Goal: Find specific fact: Find specific fact

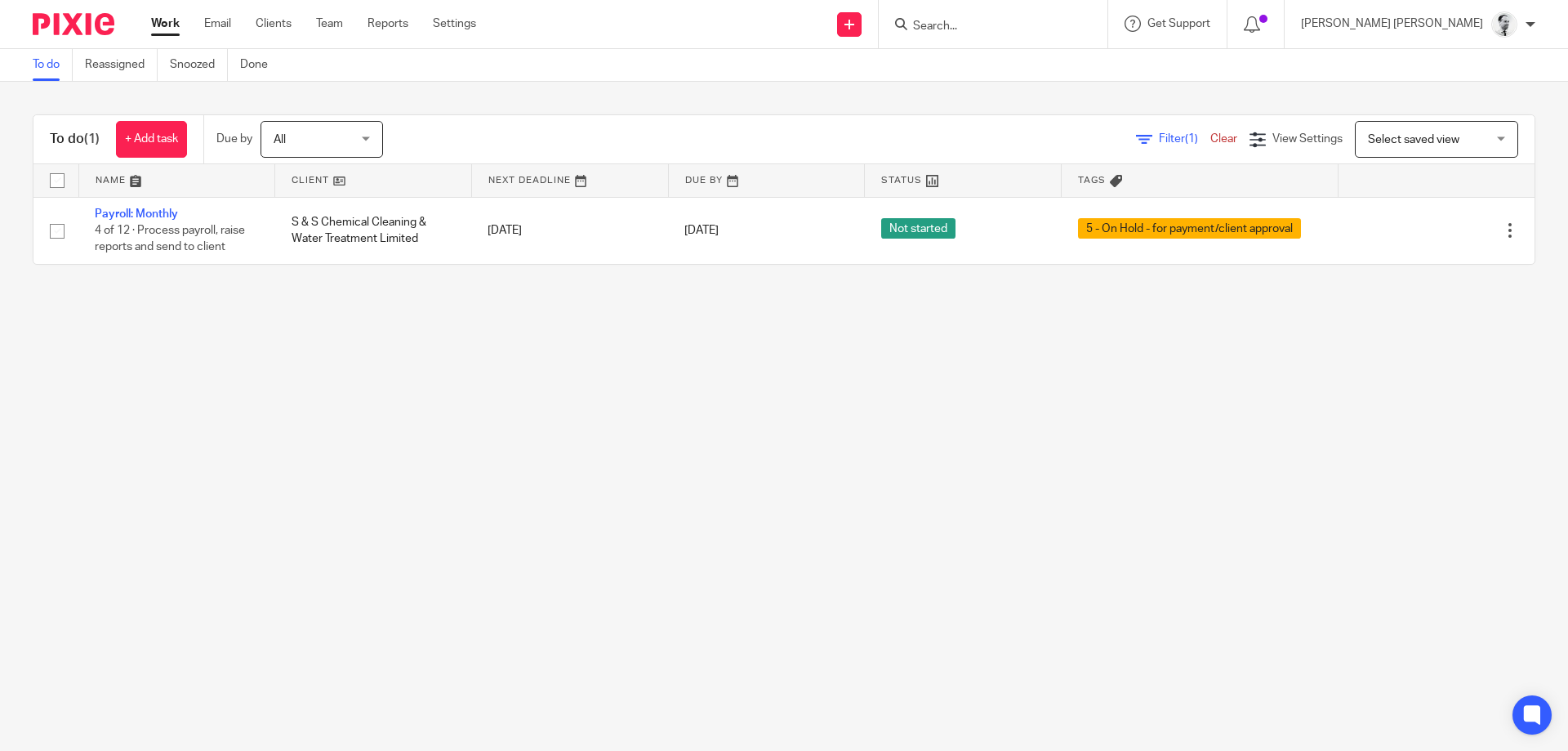
click at [1284, 32] on div at bounding box center [1256, 24] width 58 height 49
click at [1267, 30] on div at bounding box center [1256, 23] width 23 height 18
click at [1068, 22] on input "Search" at bounding box center [995, 27] width 147 height 14
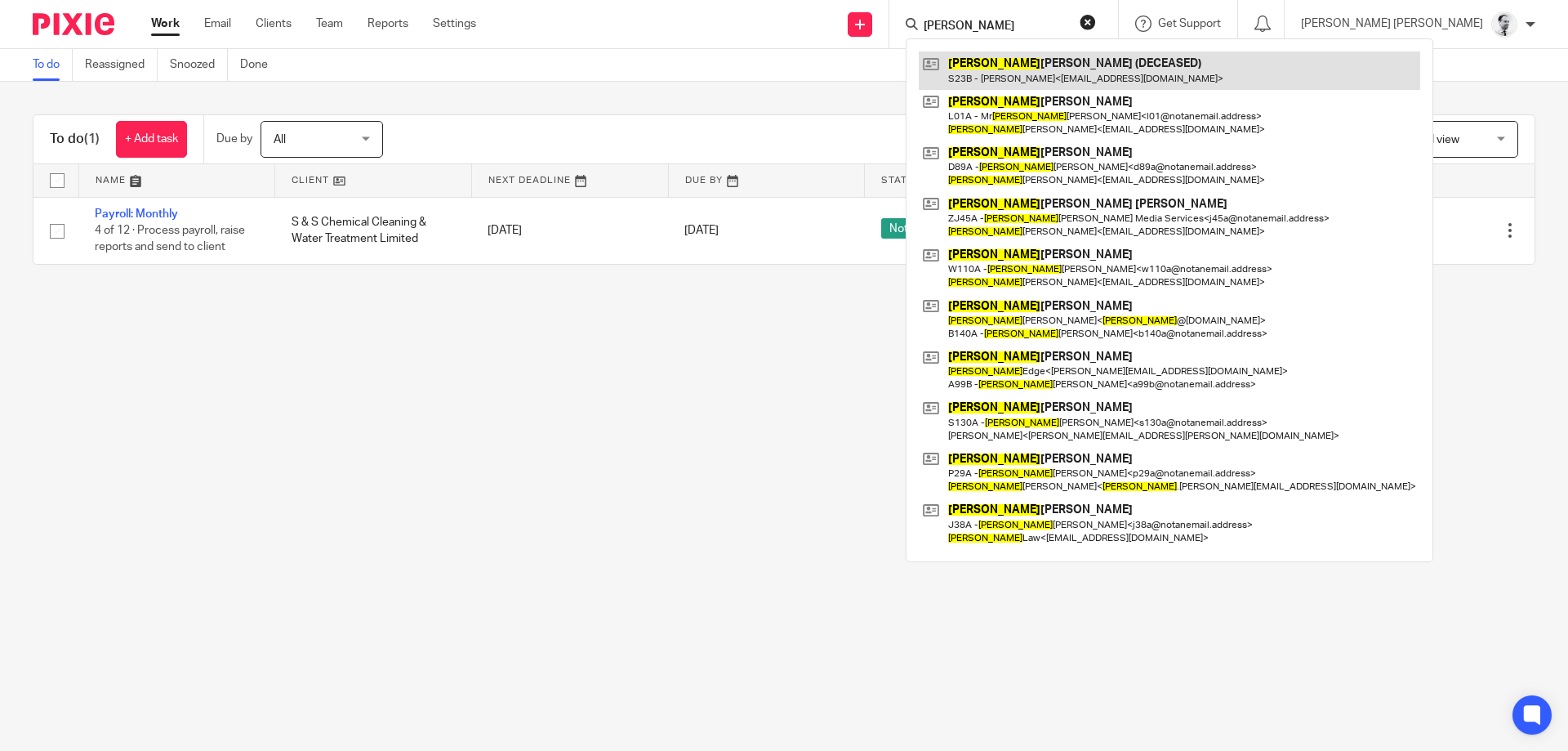
type input "james"
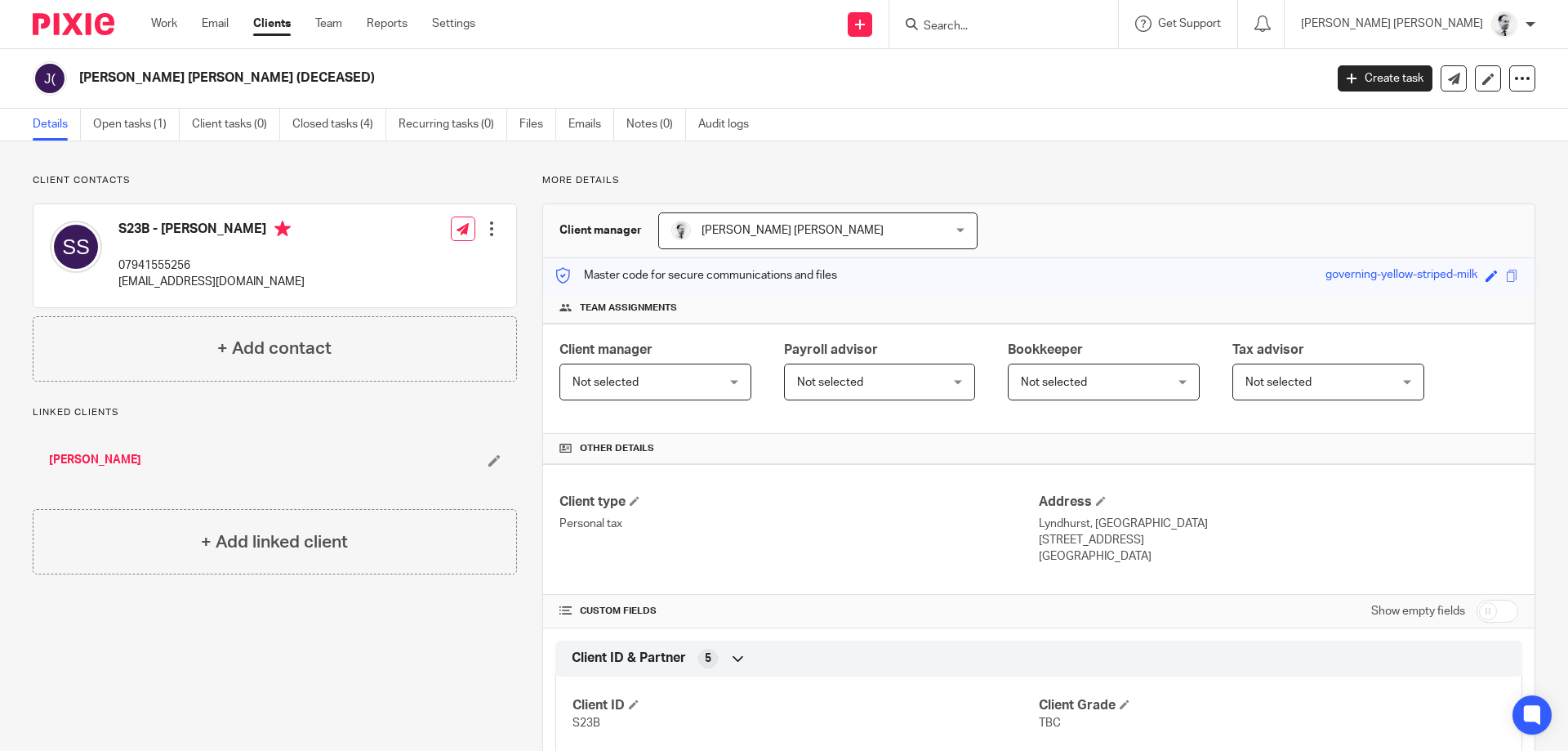
scroll to position [454, 0]
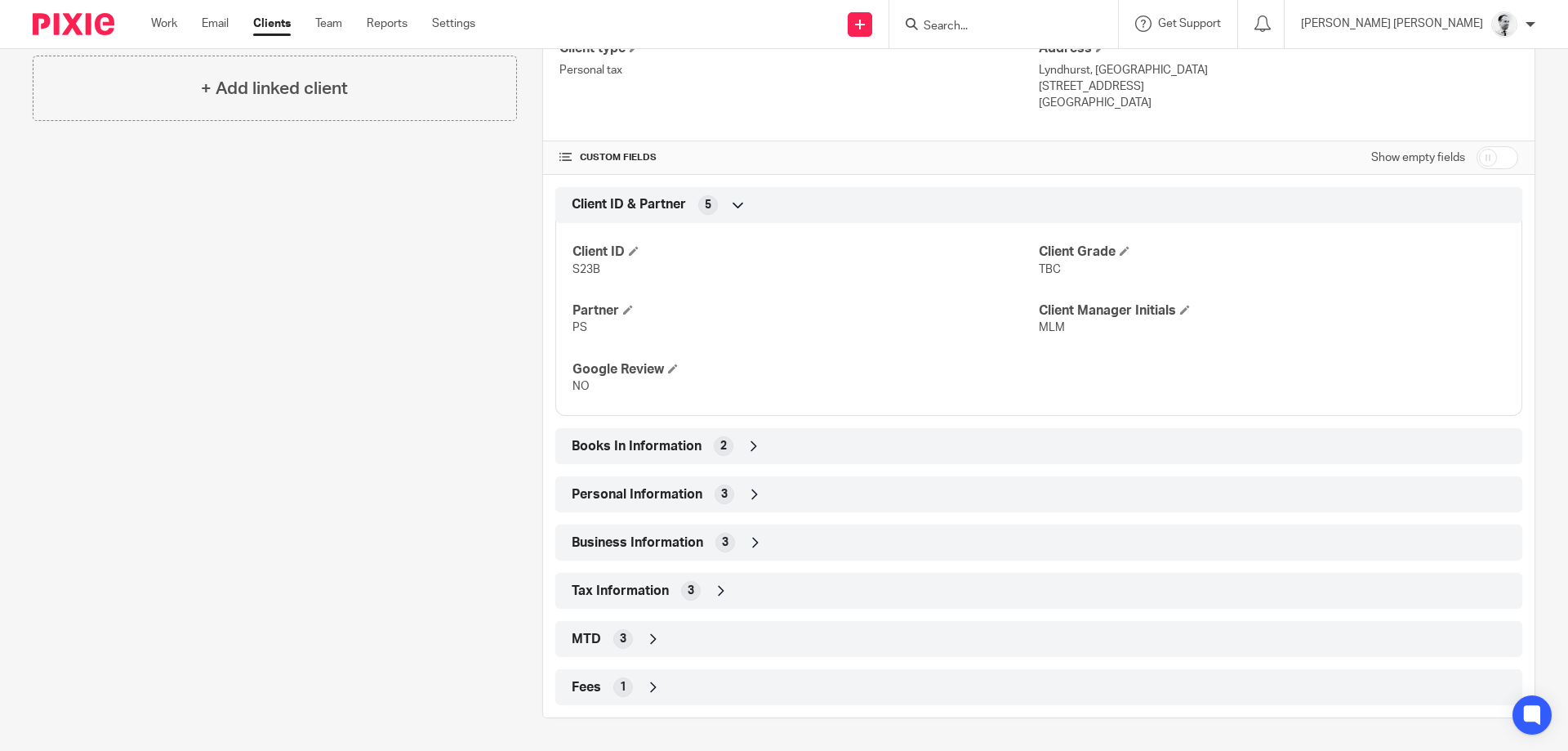
click at [654, 587] on span "Tax Information" at bounding box center [620, 591] width 97 height 17
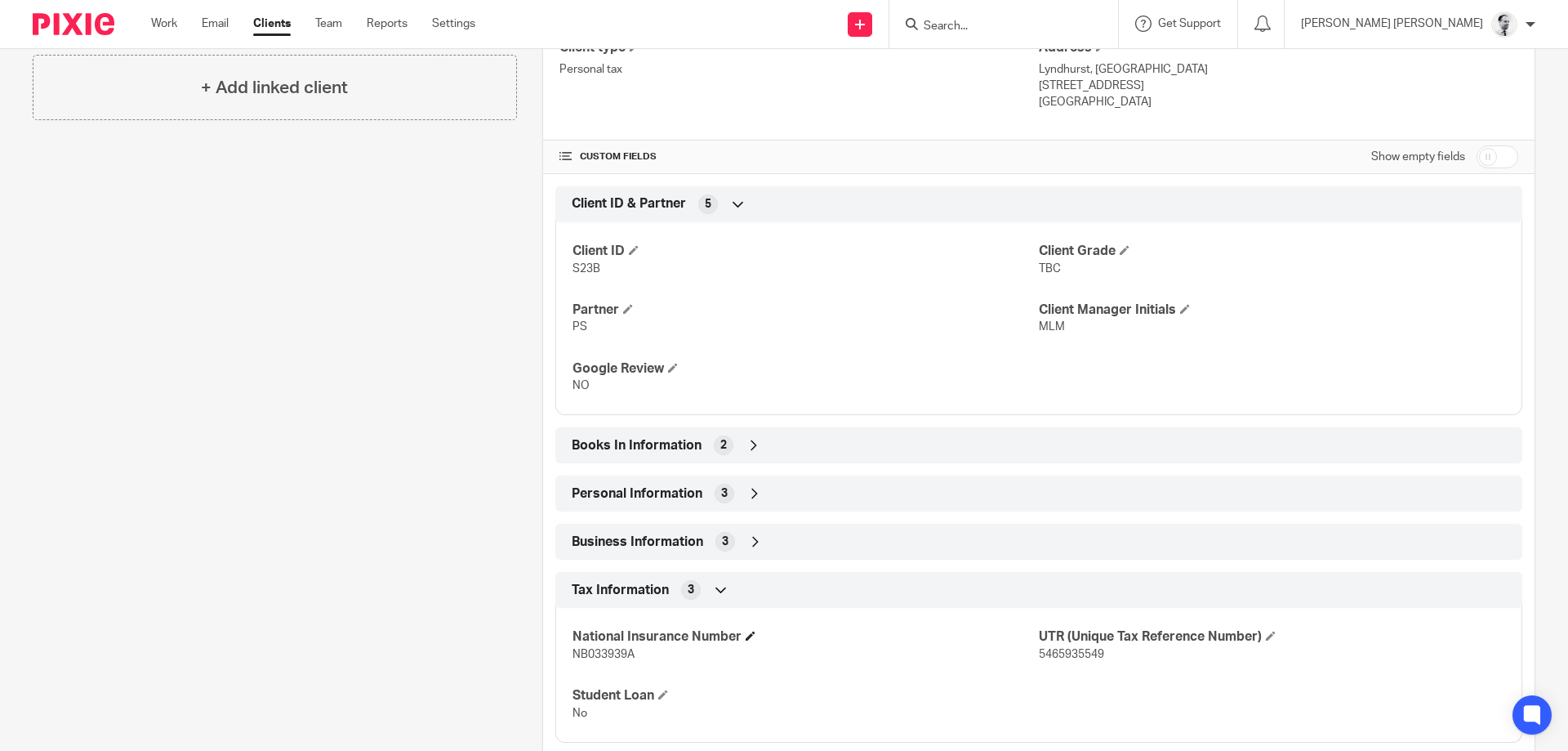
click at [622, 646] on h4 "National Insurance Number" at bounding box center [806, 637] width 466 height 17
click at [621, 649] on span "NB033939A" at bounding box center [603, 654] width 62 height 12
copy span "NB033939A"
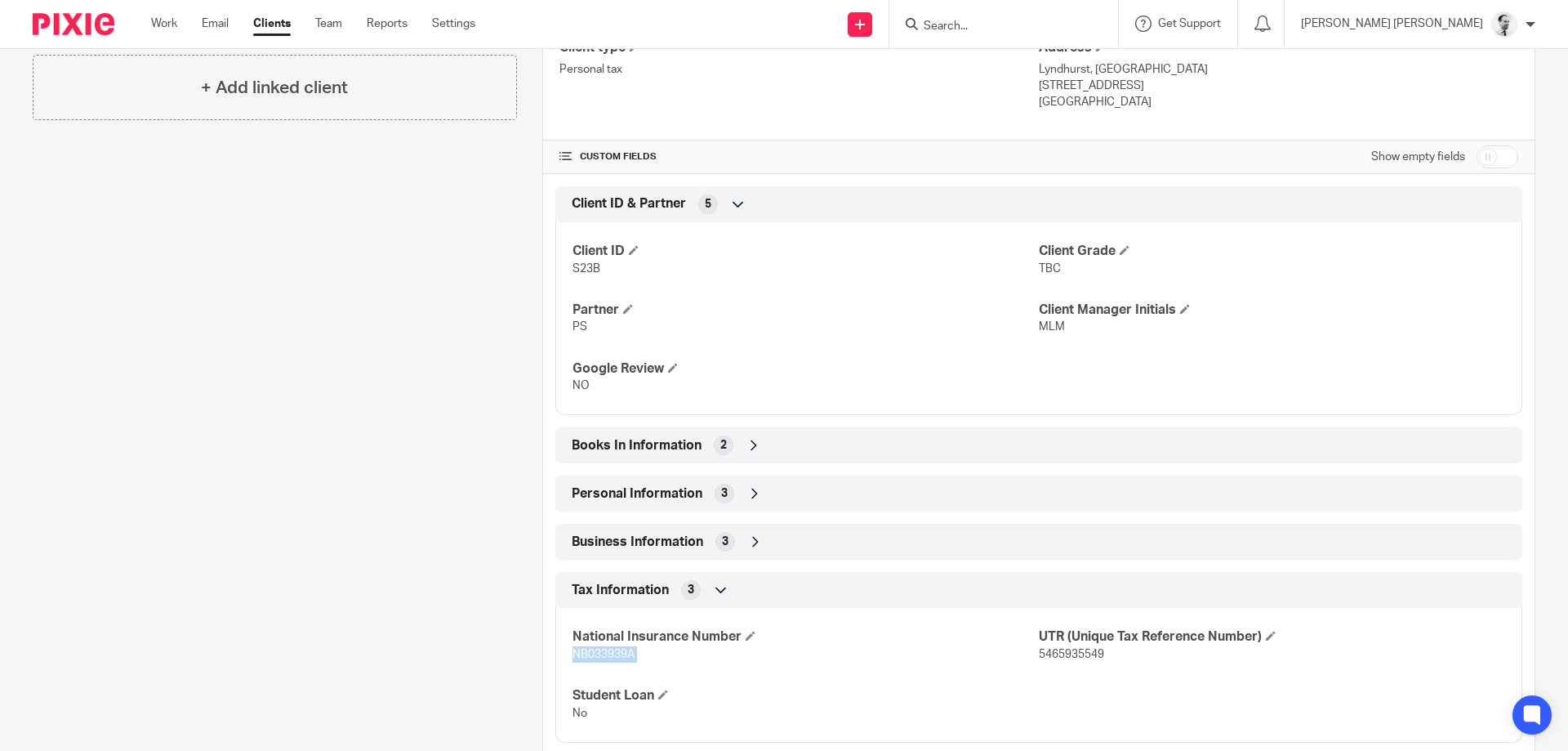
scroll to position [140, 0]
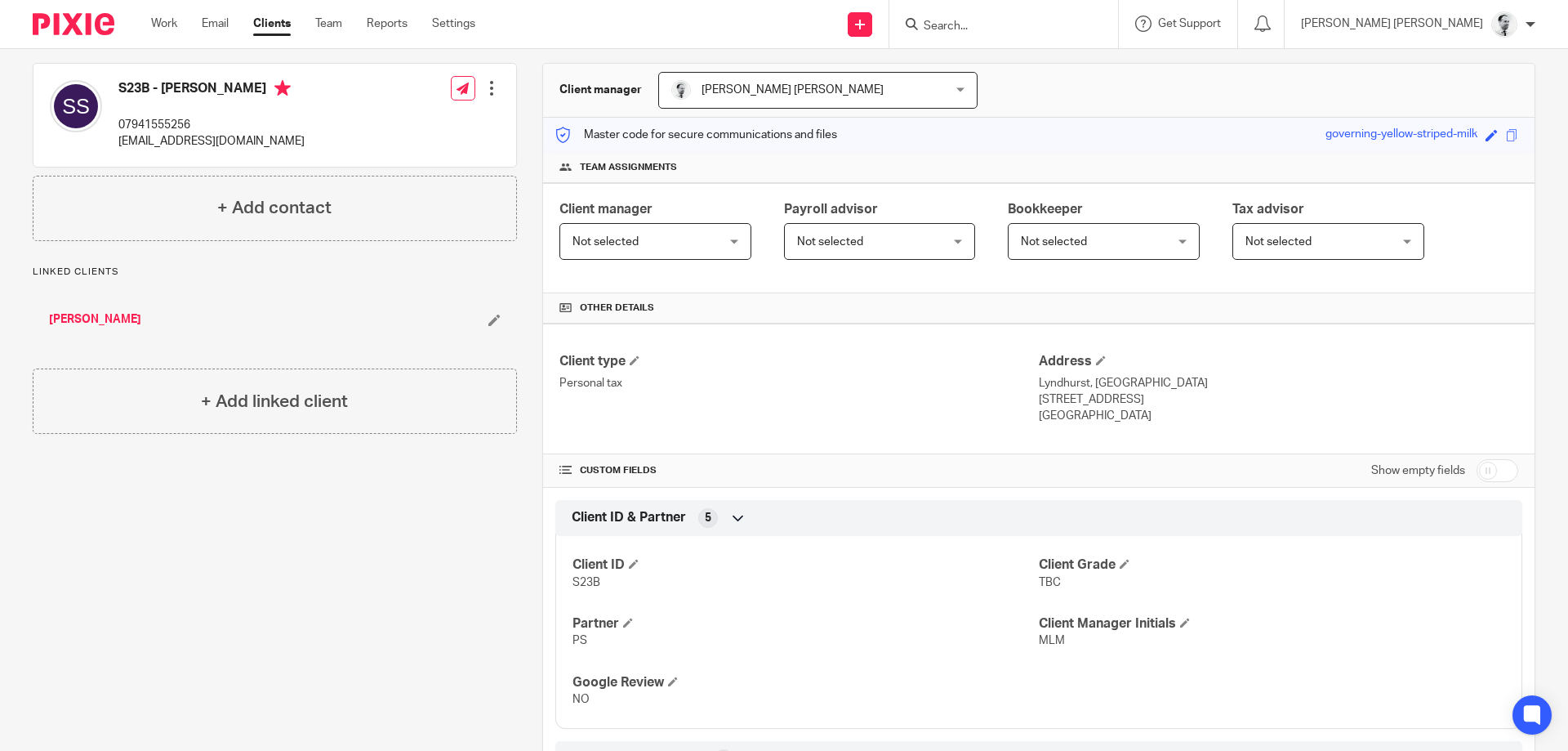
drag, startPoint x: 1041, startPoint y: 383, endPoint x: 1128, endPoint y: 421, distance: 94.9
click at [1128, 422] on div "Address Lyndhurst, Fort Road, Alverstoke Gosport, Hampshire, PO12 2DT United Ki…" at bounding box center [1278, 389] width 480 height 72
copy div "Lyndhurst, Fort Road, Alverstoke Gosport, Hampshire, PO12 2DT United Kingdom"
